Goal: Task Accomplishment & Management: Manage account settings

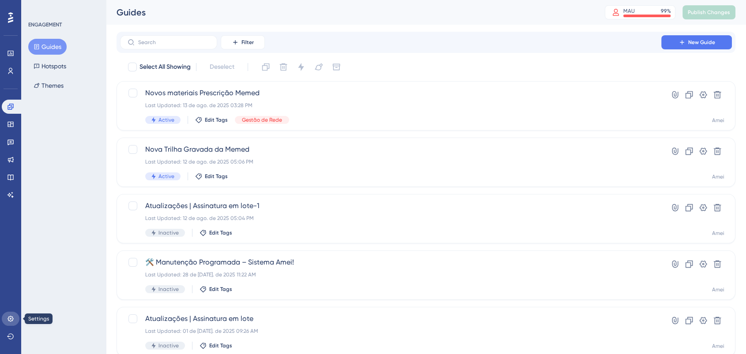
click at [11, 322] on icon at bounding box center [10, 319] width 7 height 7
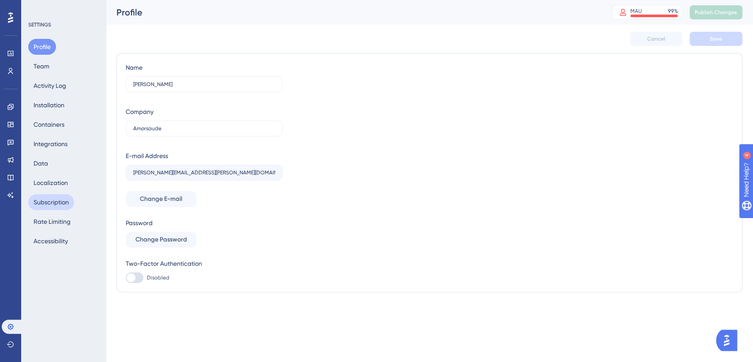
click at [46, 199] on button "Subscription" at bounding box center [51, 202] width 46 height 16
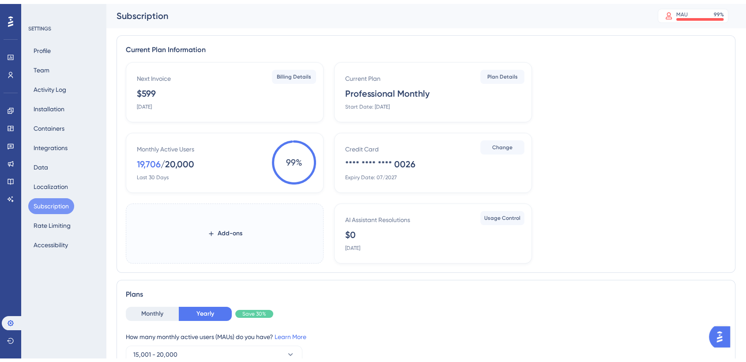
scroll to position [49, 0]
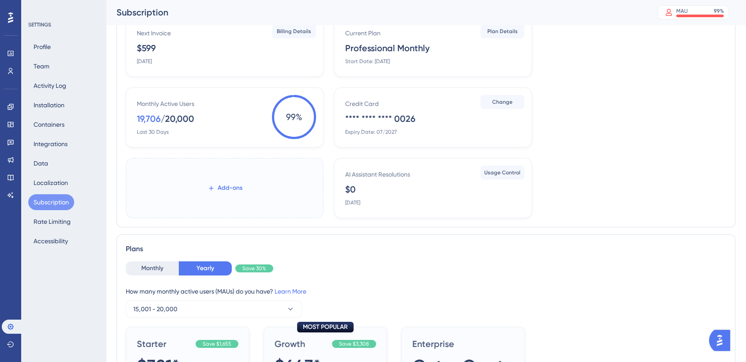
click at [235, 188] on span "Add-ons" at bounding box center [230, 188] width 25 height 11
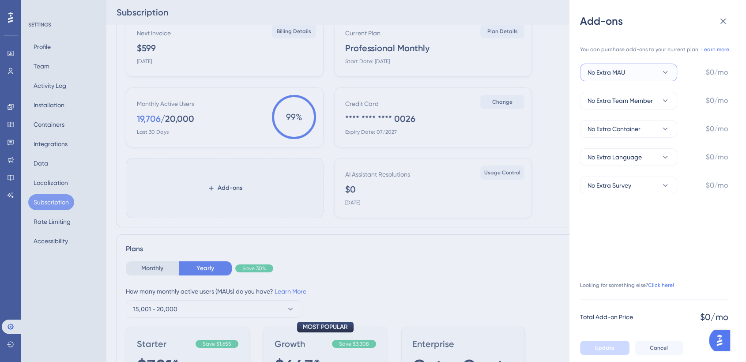
click at [665, 72] on icon at bounding box center [665, 72] width 9 height 9
click at [627, 189] on span "+20,000 MAU" at bounding box center [612, 187] width 38 height 11
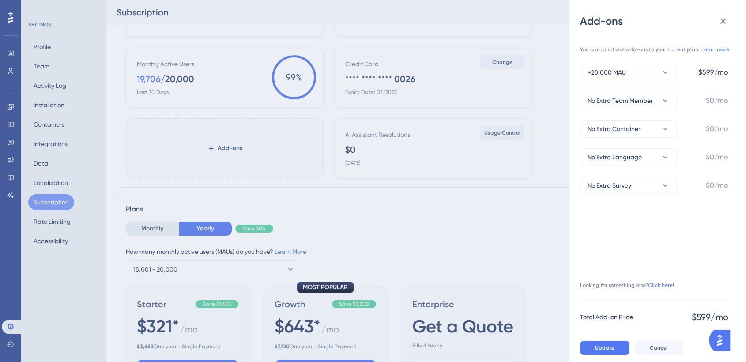
scroll to position [245, 0]
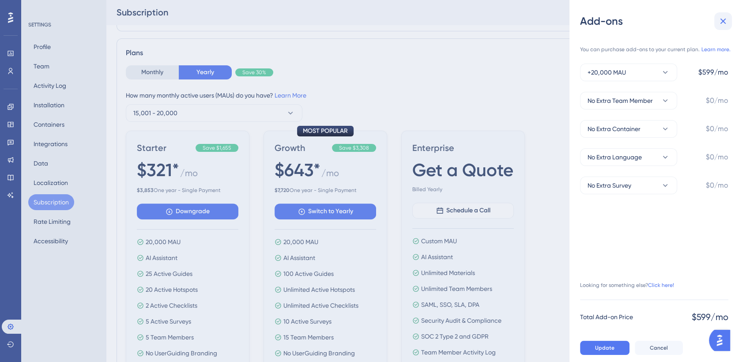
click at [720, 22] on icon at bounding box center [723, 21] width 11 height 11
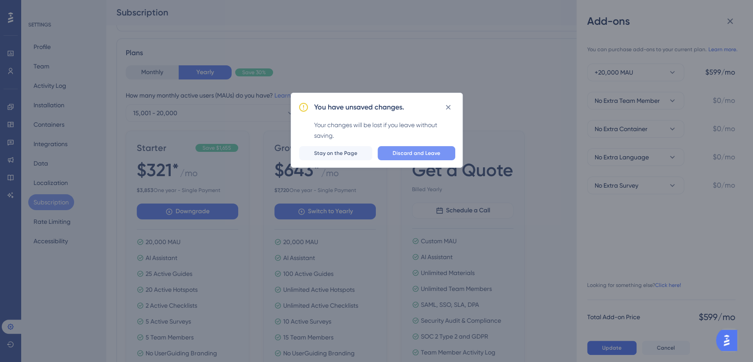
click at [437, 149] on button "Discard and Leave" at bounding box center [417, 153] width 78 height 14
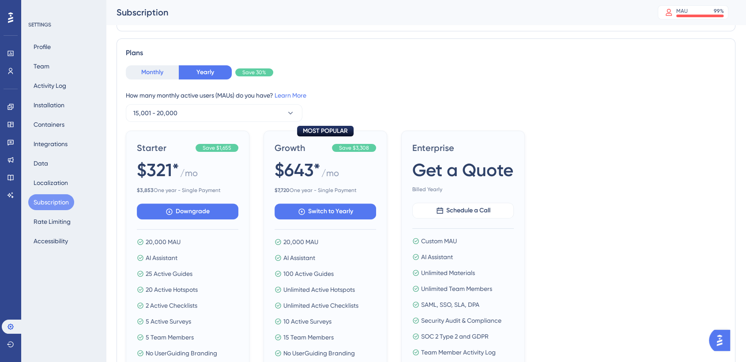
click at [141, 72] on button "Monthly" at bounding box center [152, 72] width 53 height 14
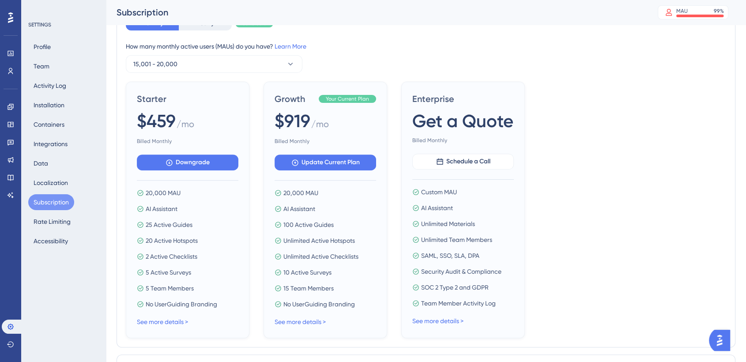
scroll to position [147, 0]
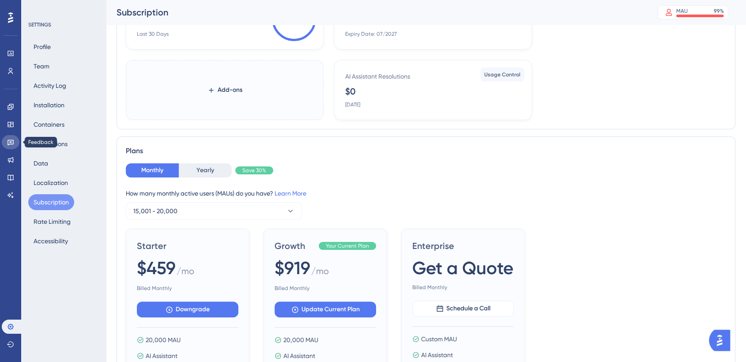
click at [13, 142] on icon at bounding box center [11, 143] width 6 height 6
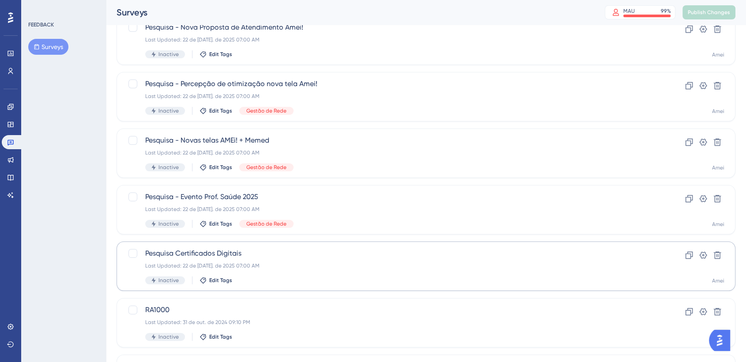
scroll to position [249, 0]
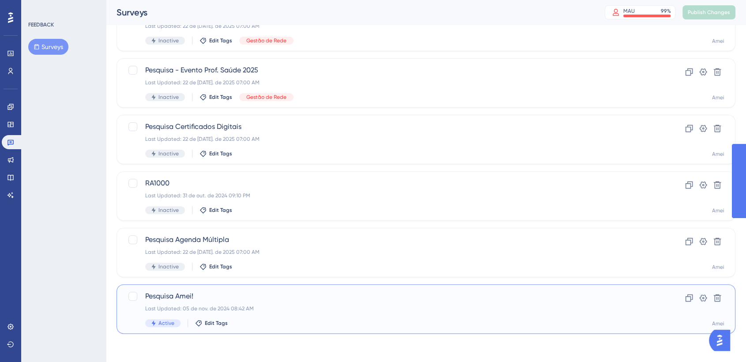
click at [201, 296] on span "Pesquisa Amei!" at bounding box center [390, 296] width 491 height 11
